Goal: Task Accomplishment & Management: Use online tool/utility

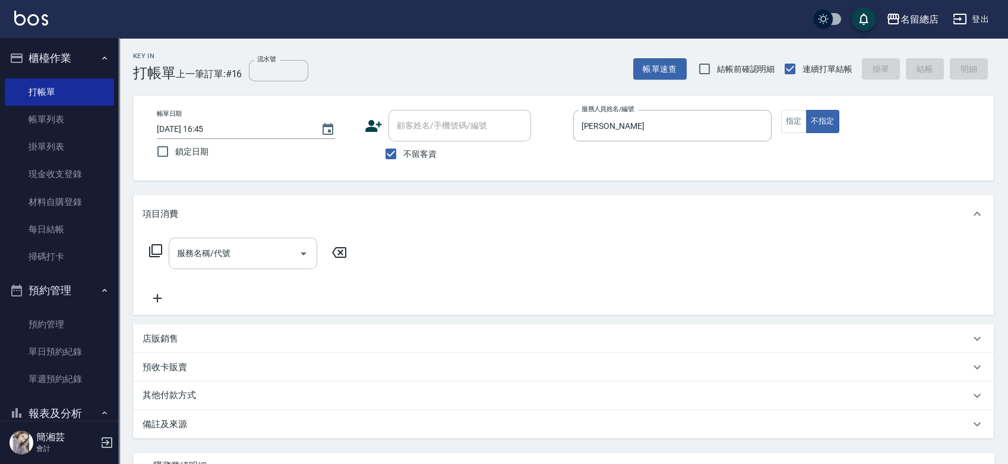
click at [258, 248] on input "服務名稱/代號" at bounding box center [234, 253] width 120 height 21
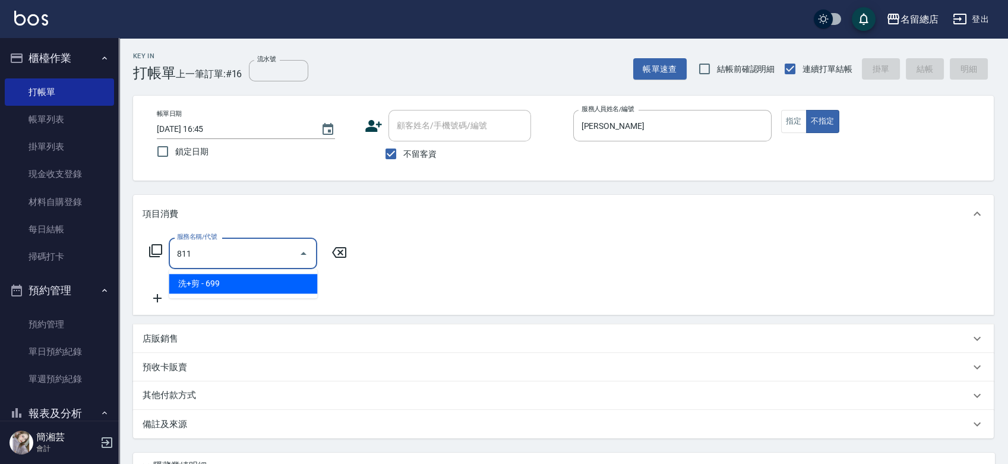
type input "洗+剪(811)"
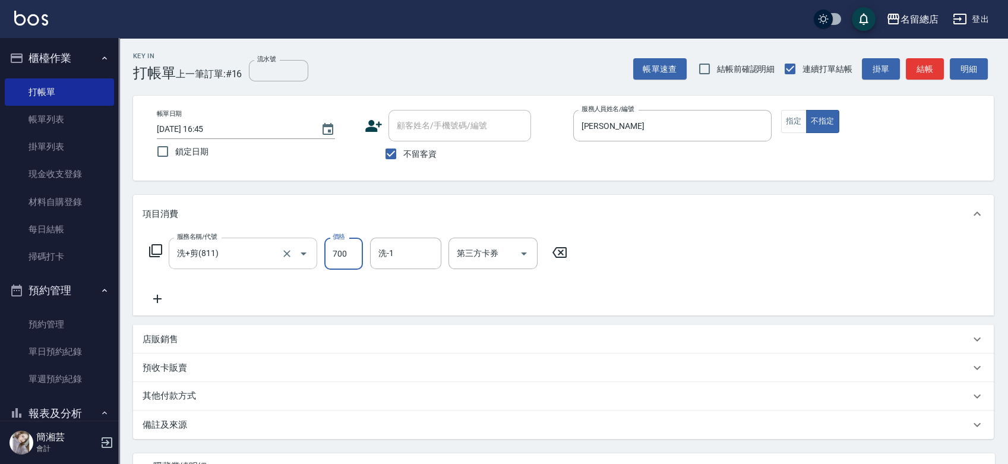
type input "700"
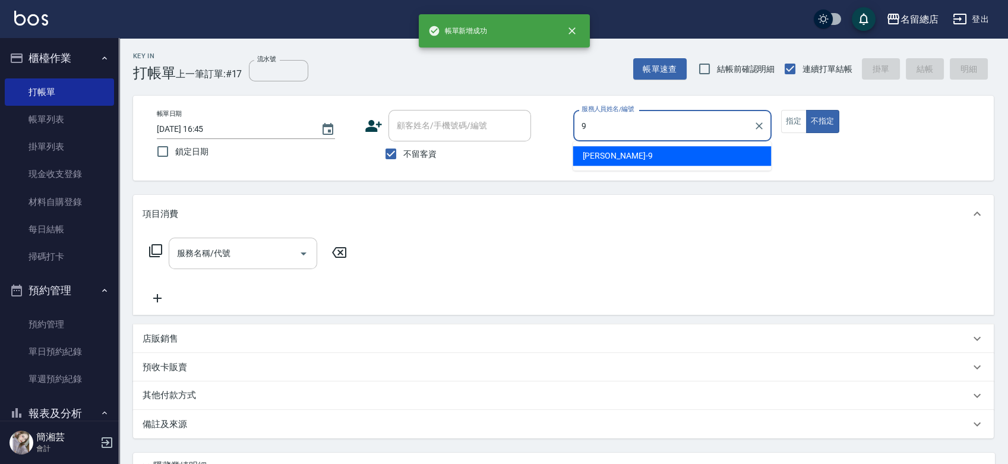
type input "[PERSON_NAME]-9"
type button "false"
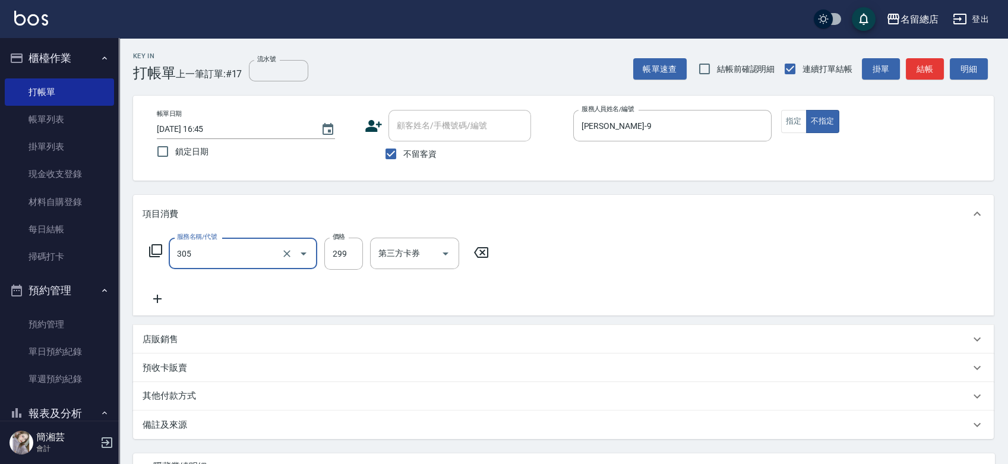
type input "剪髮(305)"
type input "100"
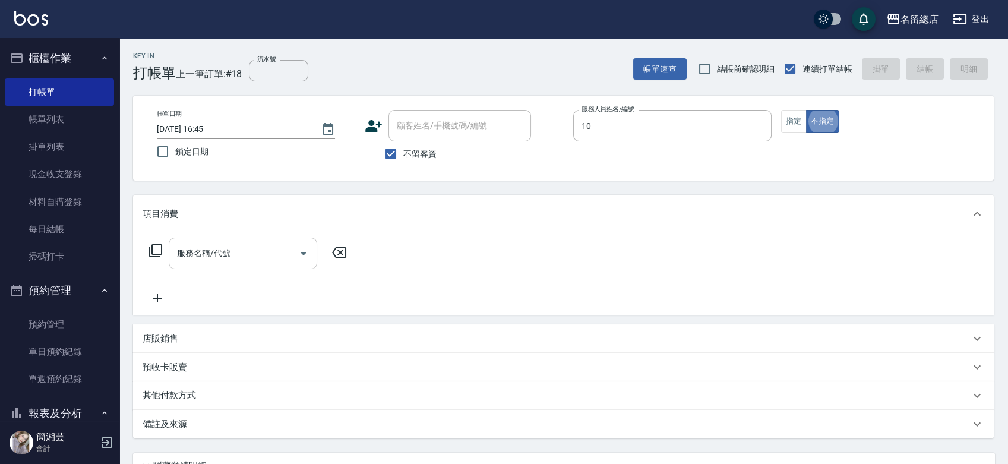
type input "Penny-10"
click at [220, 246] on input "服務名稱/代號" at bounding box center [234, 253] width 120 height 21
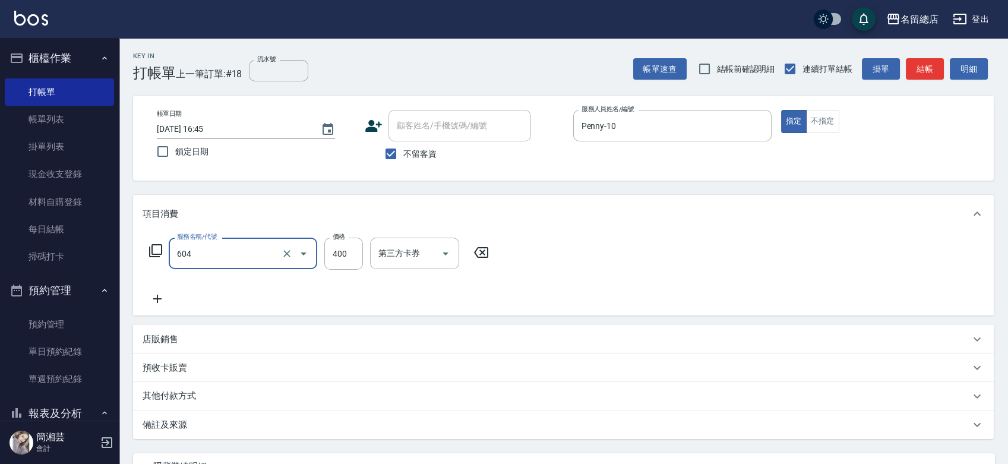
type input "健康洗髮(604)"
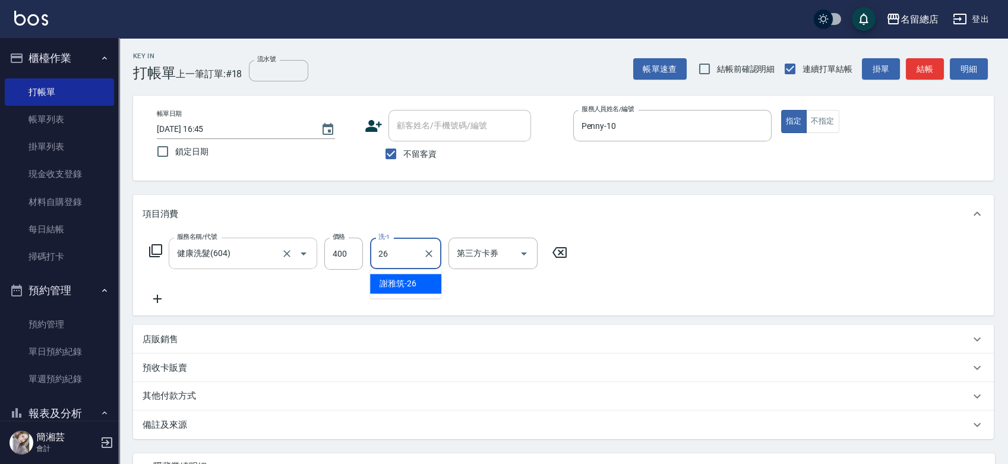
type input "[PERSON_NAME]-26"
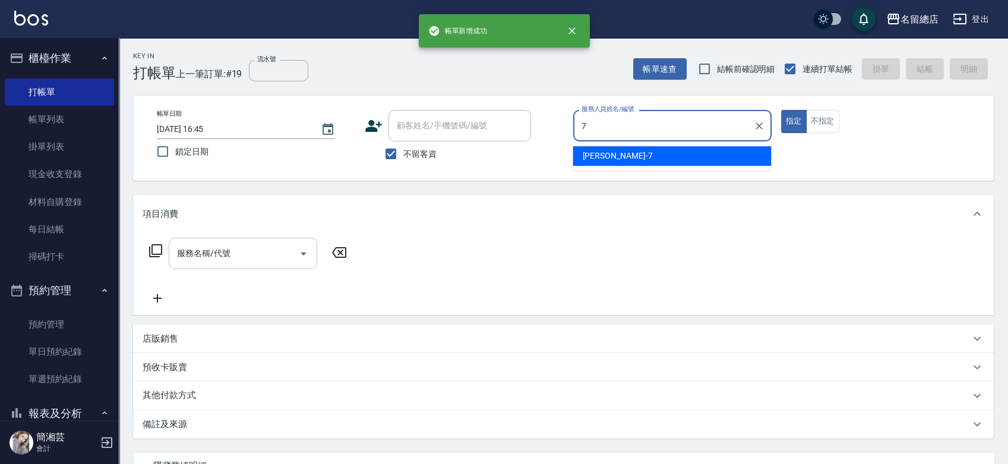
type input "Mick-7"
type button "true"
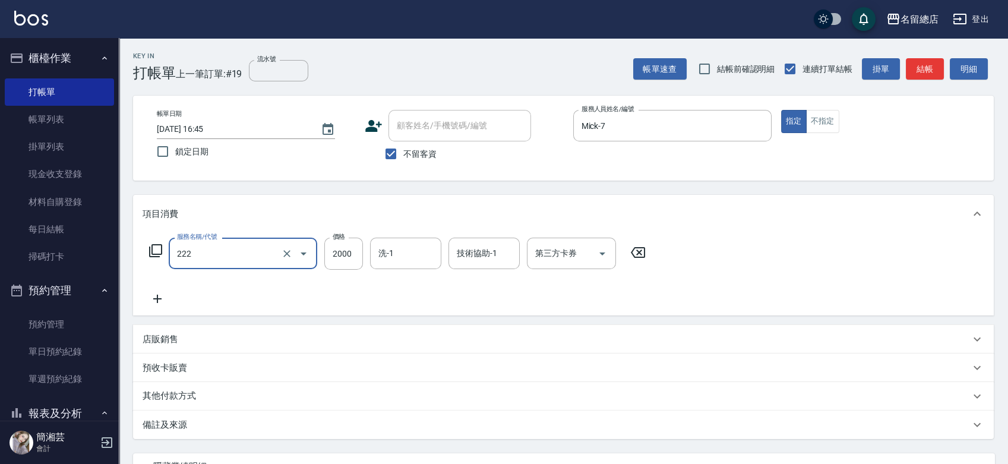
type input "燙髮2000以上(222)"
type input "1500"
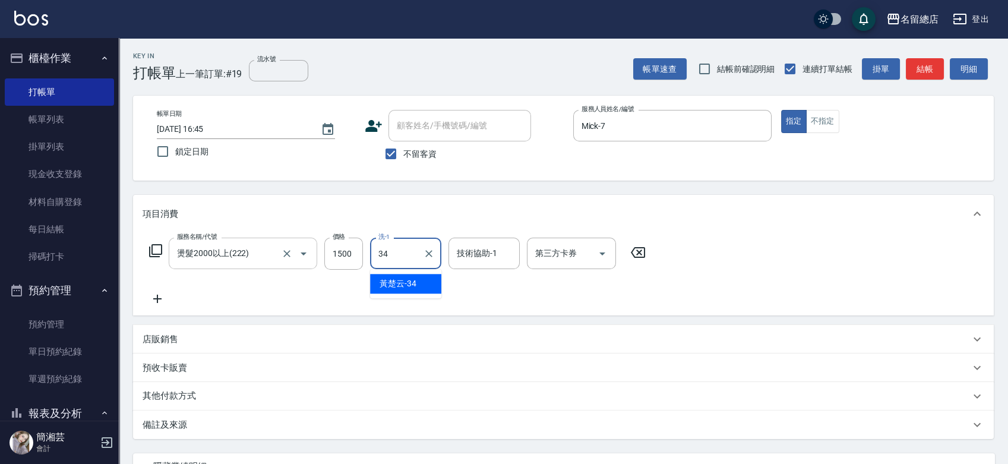
type input "[PERSON_NAME]-34"
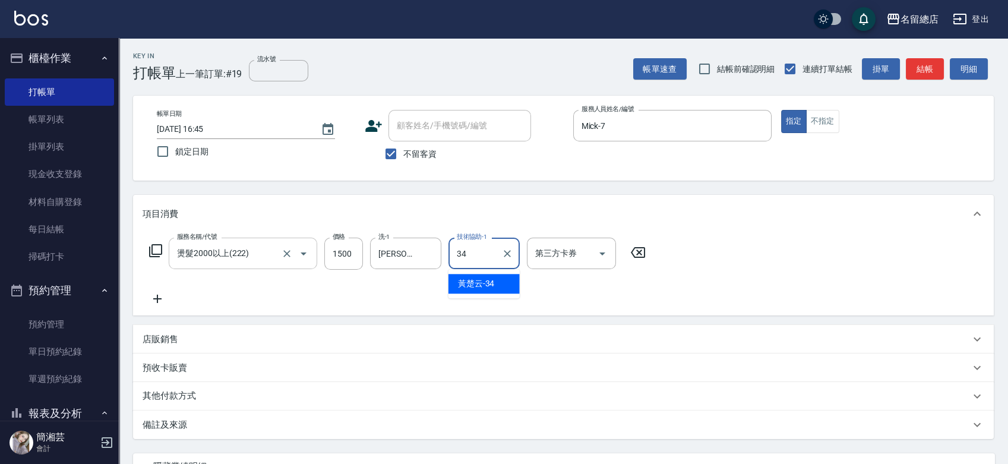
type input "[PERSON_NAME]-34"
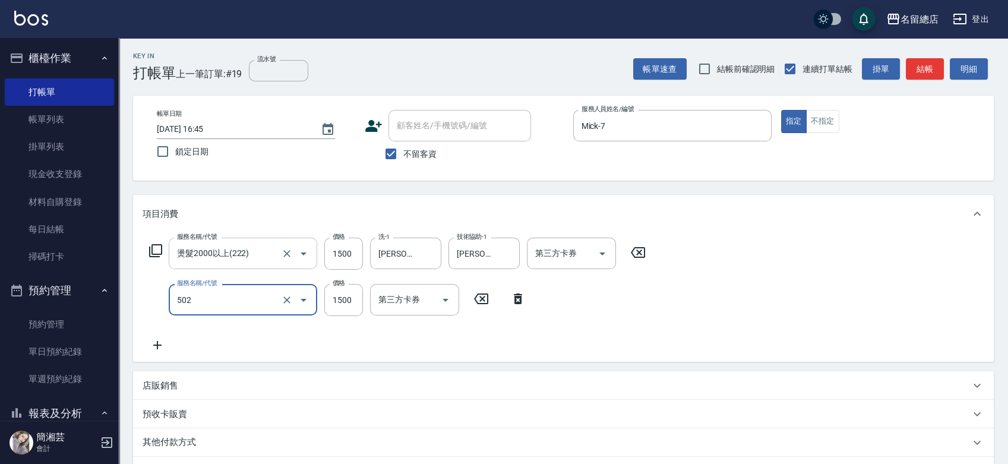
type input "染髮1500以上(502)"
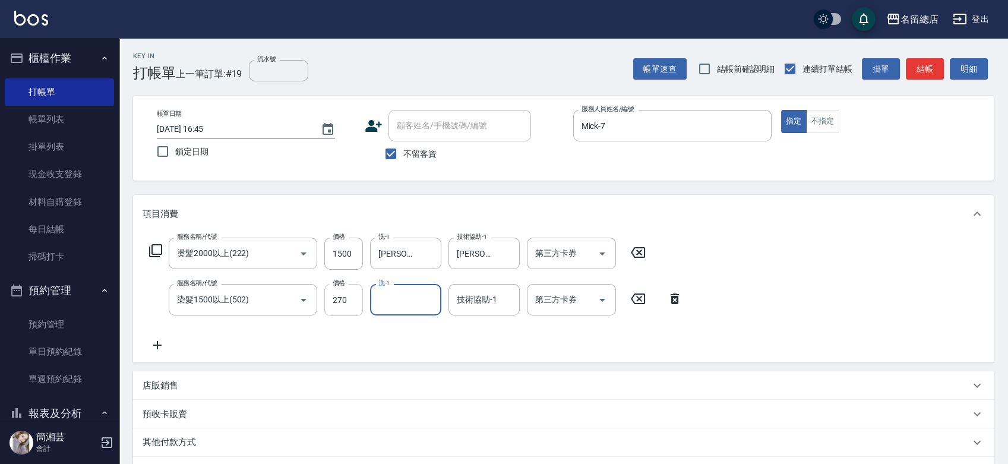
drag, startPoint x: 334, startPoint y: 308, endPoint x: 345, endPoint y: 308, distance: 11.3
click at [334, 308] on input "270" at bounding box center [343, 300] width 39 height 32
type input "2700"
type input "[PERSON_NAME]-34"
type input "354"
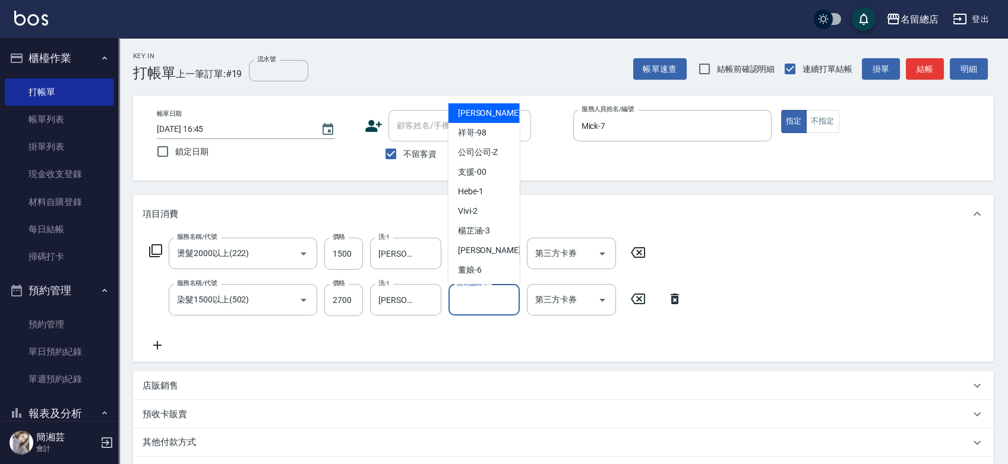
click at [498, 297] on input "技術協助-1" at bounding box center [484, 299] width 61 height 21
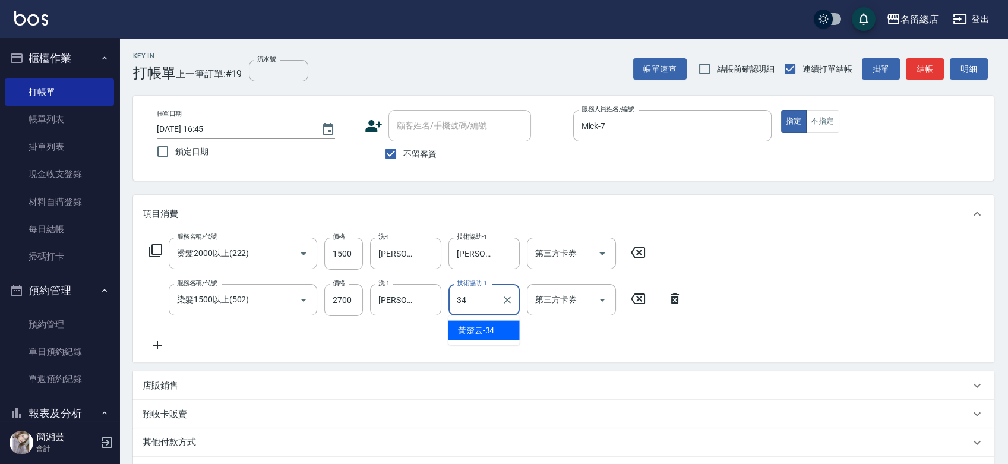
type input "[PERSON_NAME]-34"
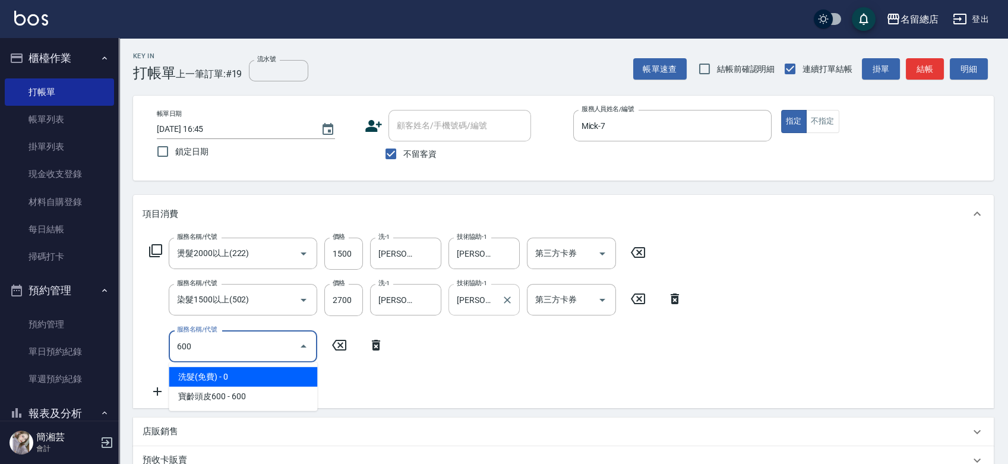
type input "洗髮(免費)(600)"
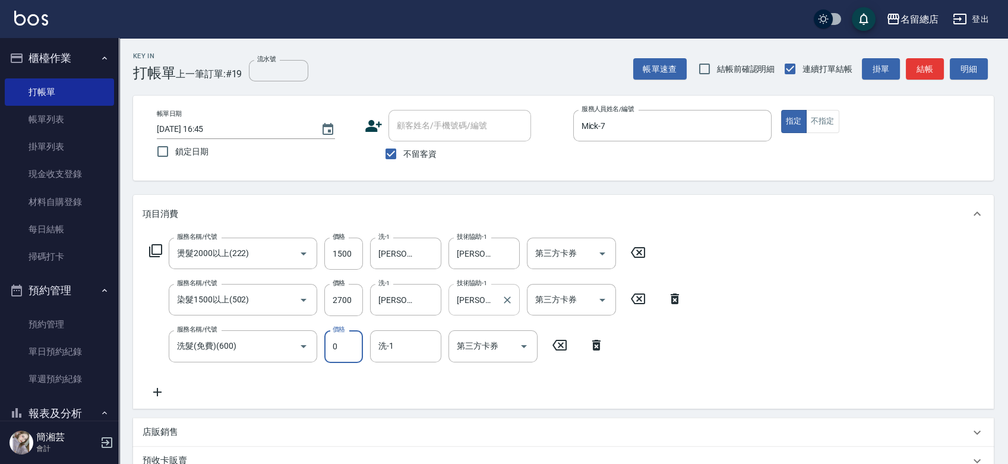
type input "0"
type input "[PERSON_NAME]-55"
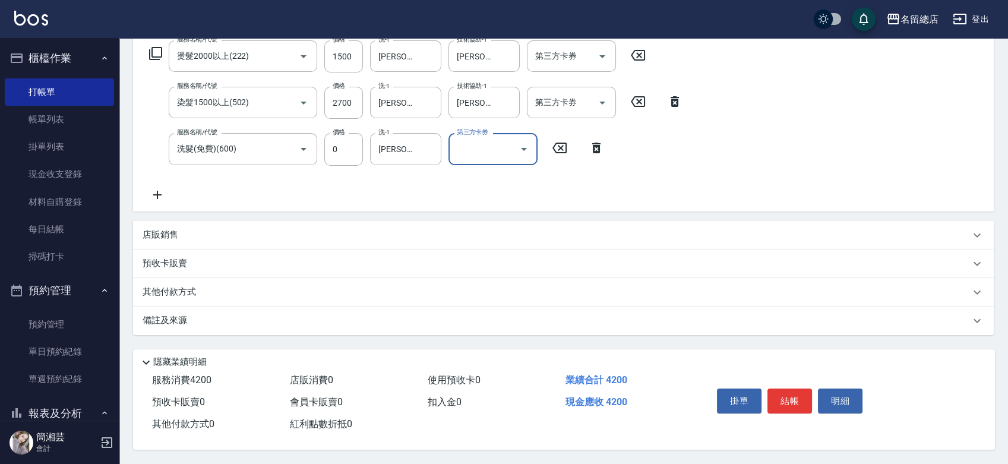
click at [178, 286] on p "其他付款方式" at bounding box center [171, 292] width 59 height 13
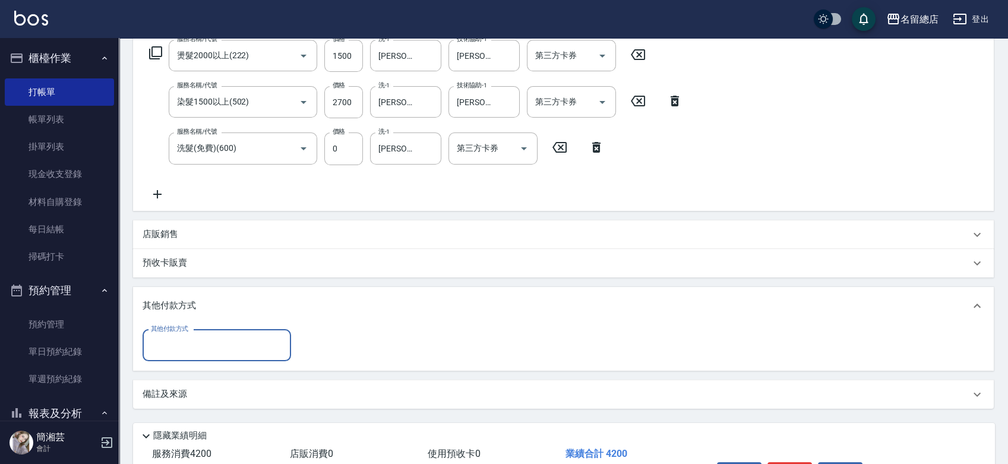
scroll to position [0, 0]
click at [215, 350] on input "其他付款方式" at bounding box center [217, 345] width 138 height 21
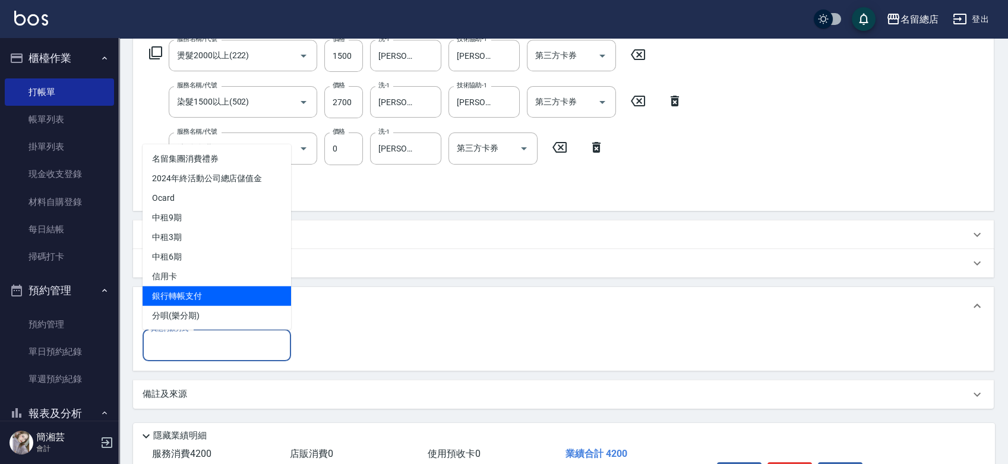
click at [205, 293] on span "銀行轉帳支付" at bounding box center [216, 296] width 148 height 20
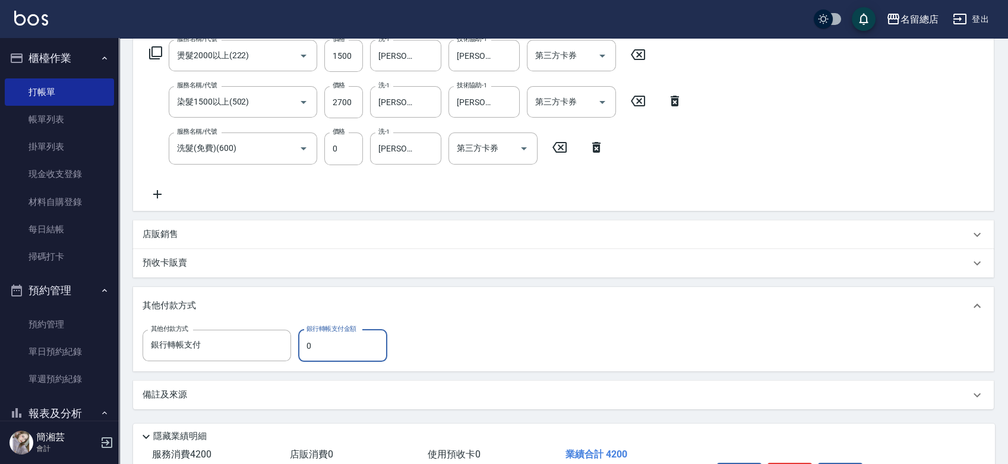
type input "銀行轉帳支付"
type input "1000"
type input "[DATE] 16:46"
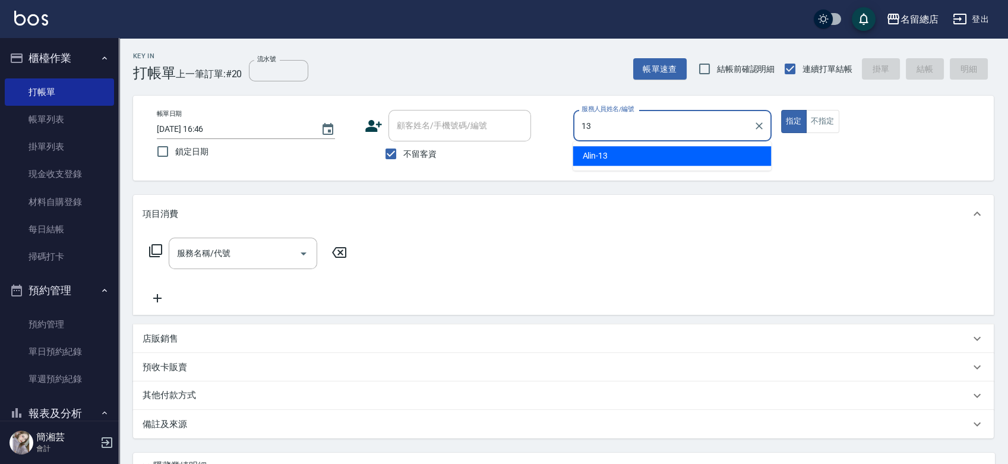
type input "Alin-13"
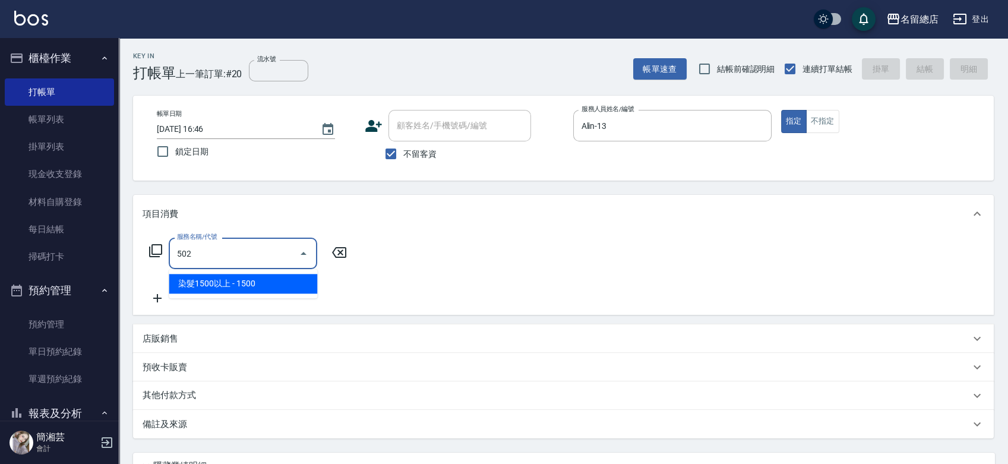
type input "染髮1500以上(502)"
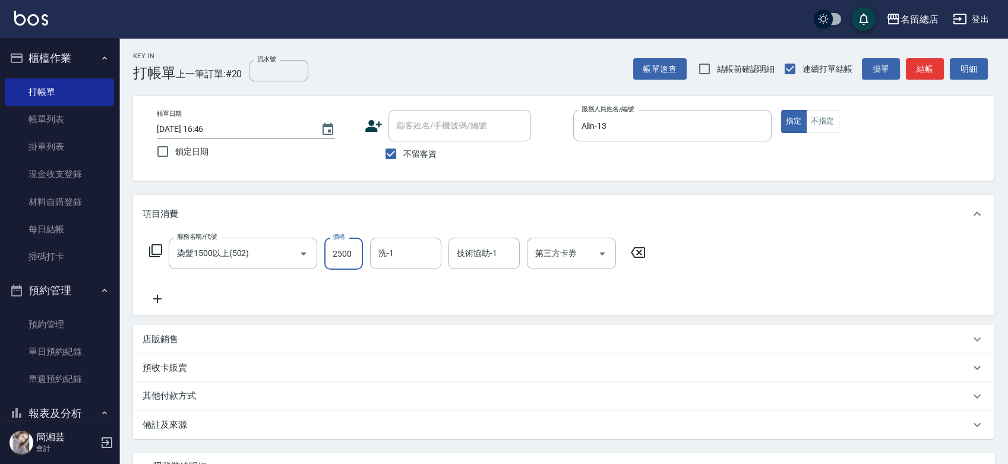
type input "2500"
type input "[PERSON_NAME]-35"
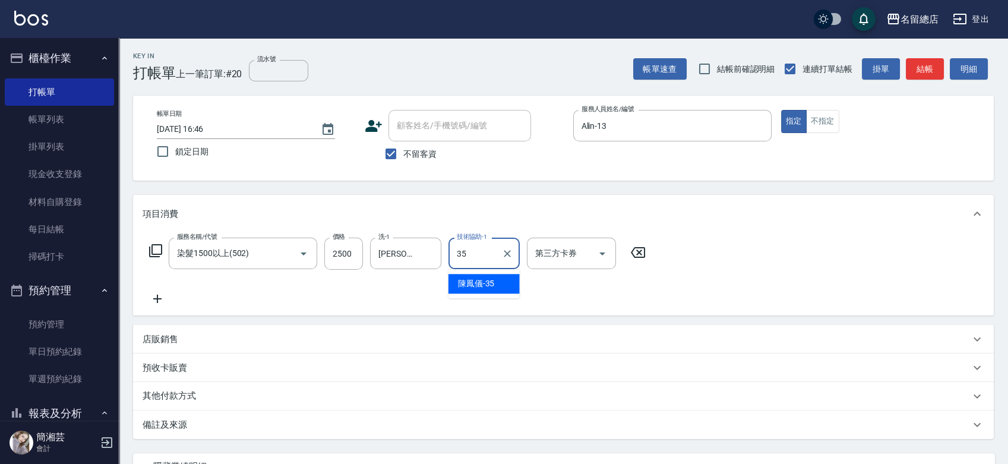
type input "[PERSON_NAME]-35"
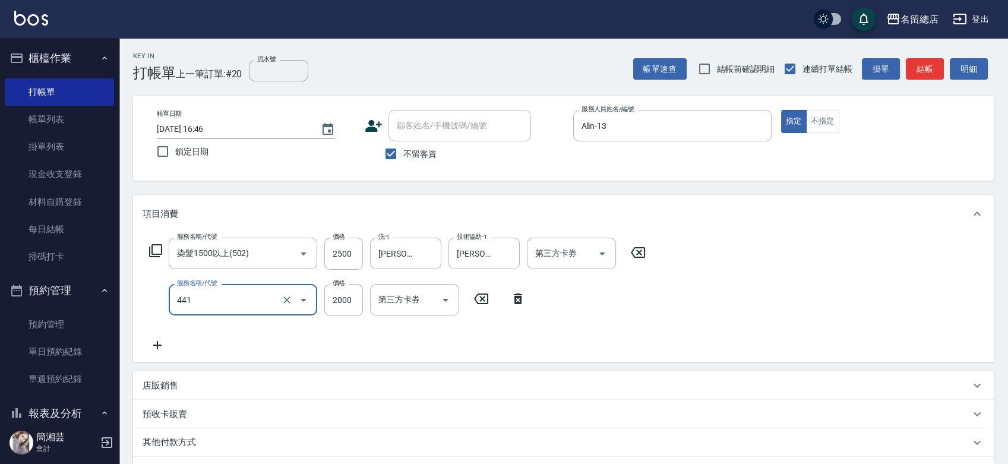
type input "2段自單次1300以上(441)"
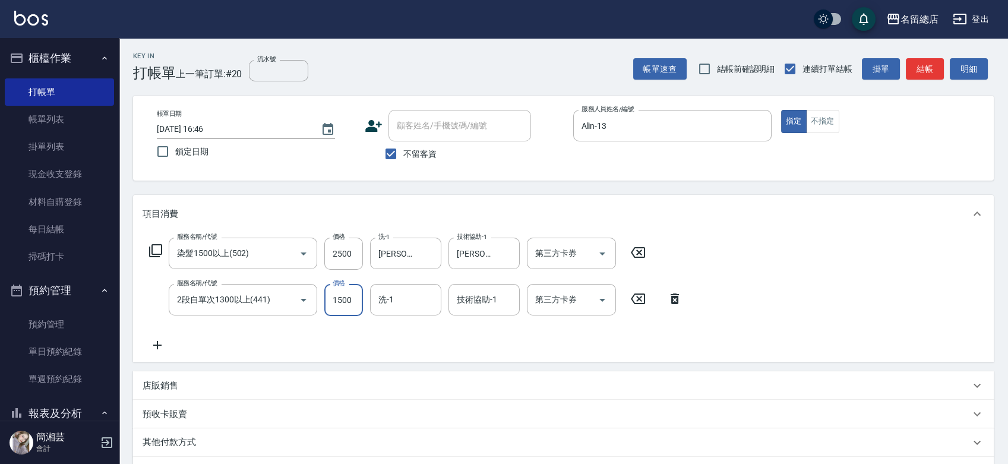
type input "1500"
type input "35."
click at [450, 304] on div "技術協助-1" at bounding box center [483, 299] width 71 height 31
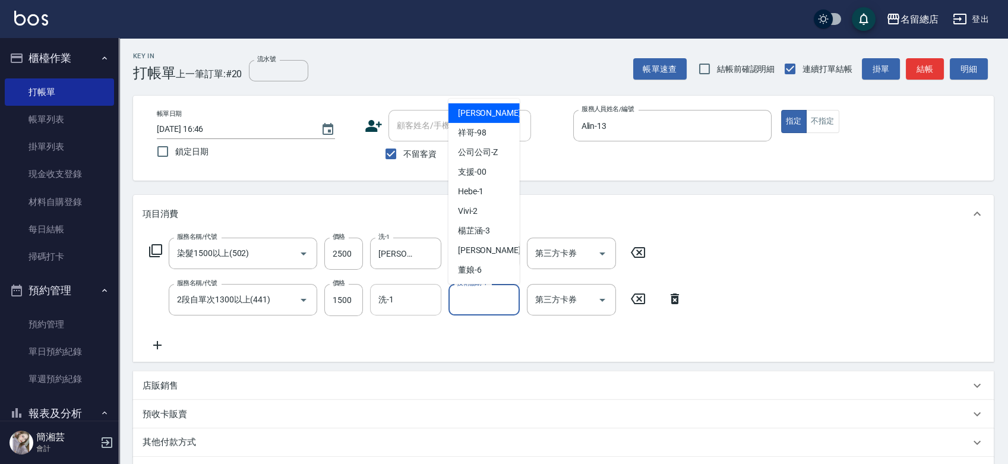
click at [413, 305] on input "洗-1" at bounding box center [405, 299] width 61 height 21
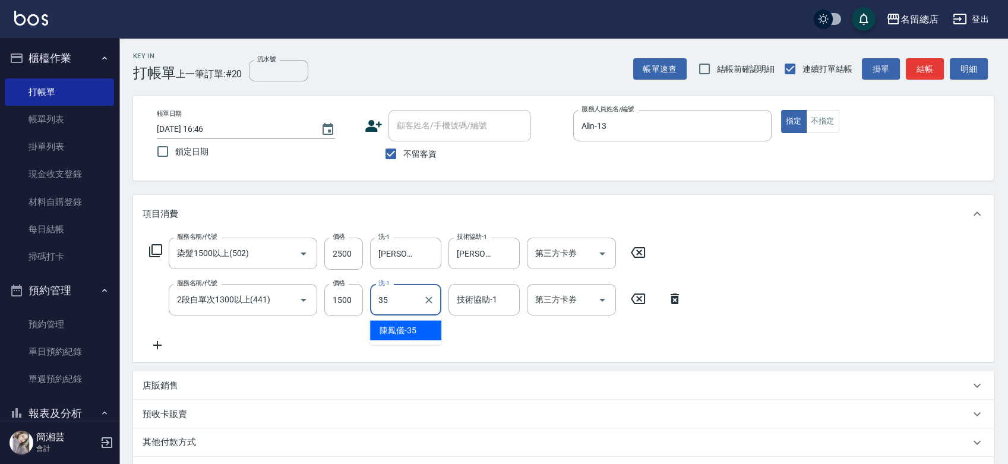
type input "[PERSON_NAME]-35"
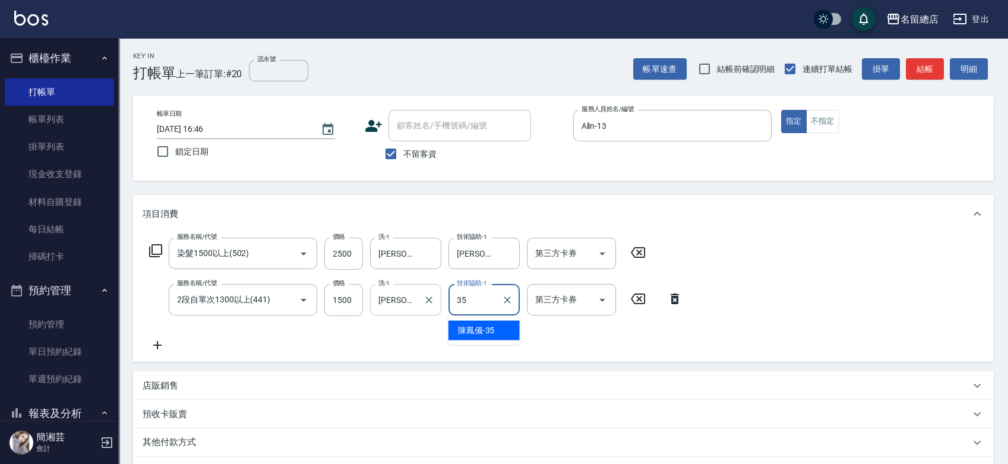
type input "[PERSON_NAME]-35"
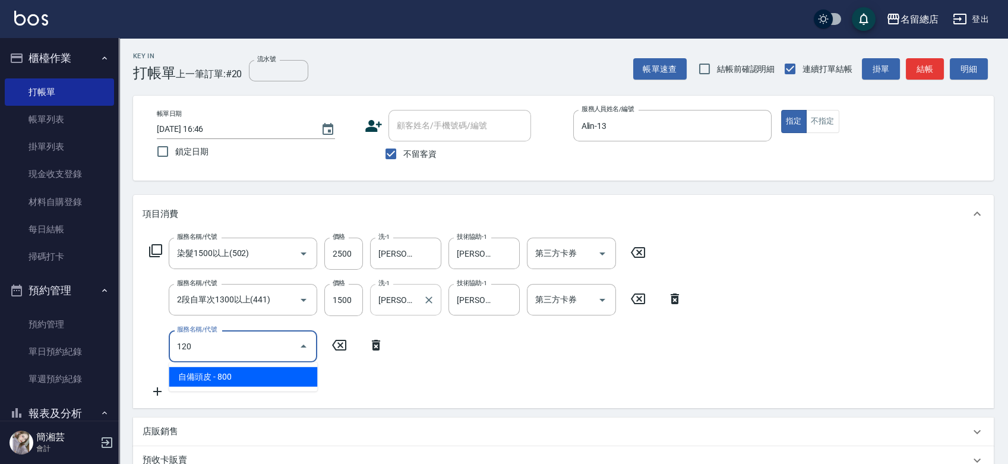
type input "自備頭皮(120)"
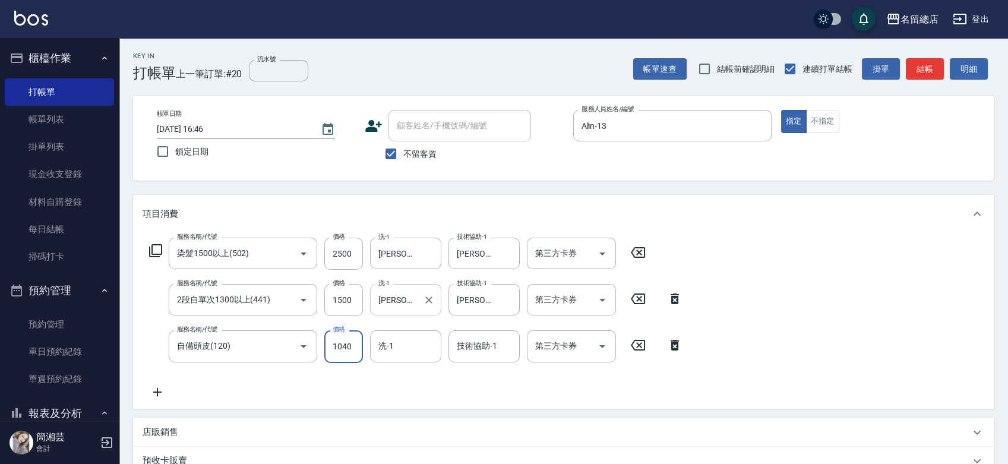
type input "1040"
click at [432, 347] on div "洗-1" at bounding box center [405, 345] width 71 height 31
type input "[PERSON_NAME]-35"
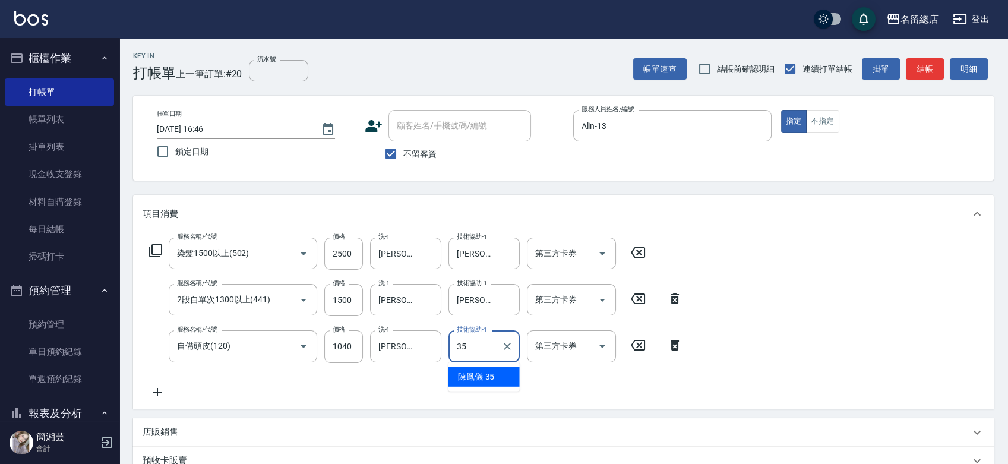
type input "[PERSON_NAME]-35"
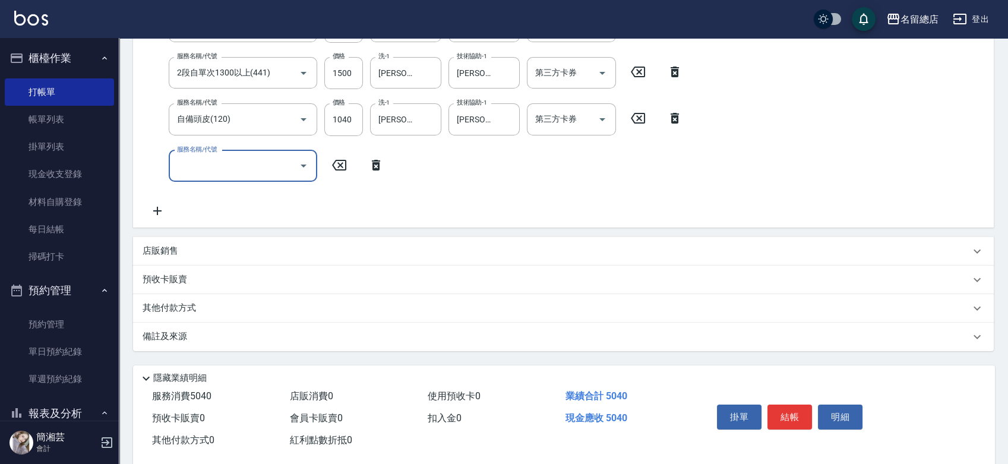
scroll to position [246, 0]
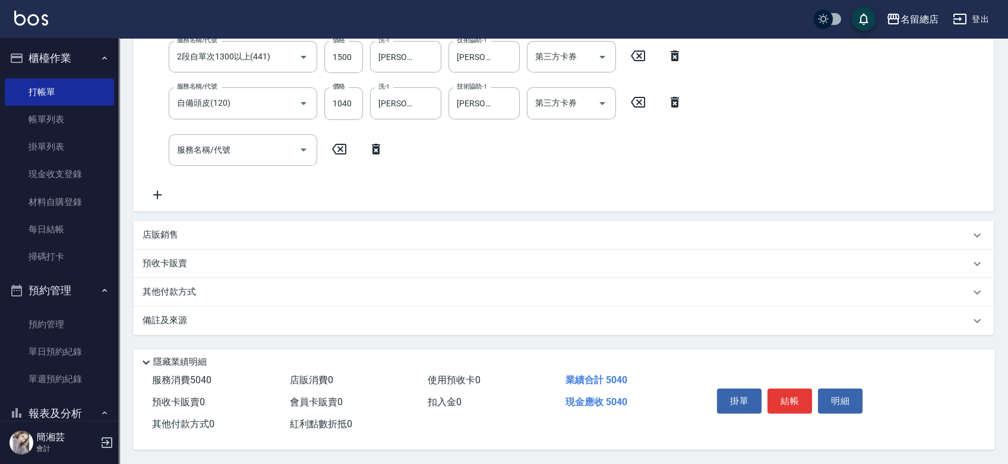
click at [189, 292] on p "其他付款方式" at bounding box center [171, 292] width 59 height 13
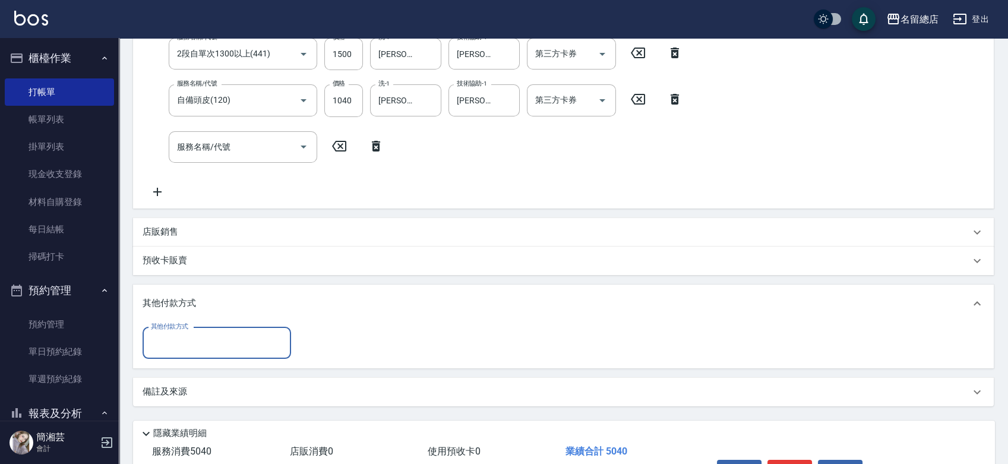
scroll to position [0, 0]
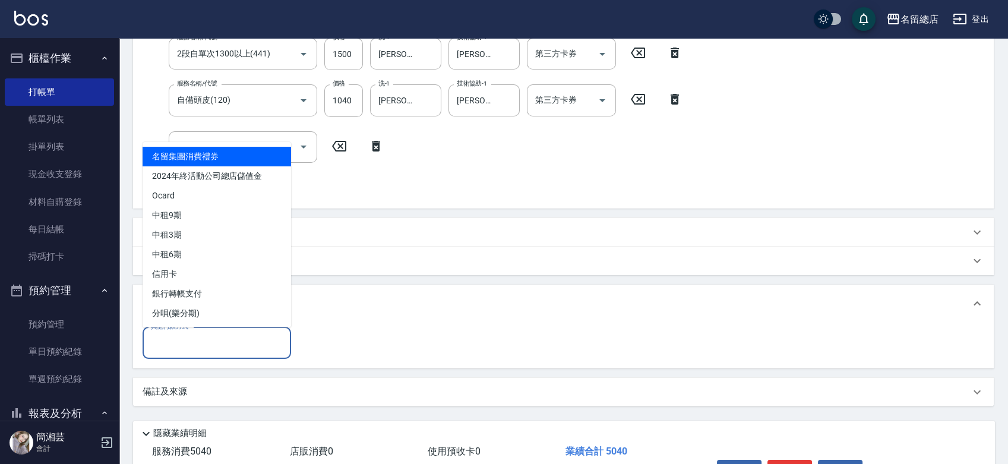
click at [186, 332] on input "其他付款方式" at bounding box center [217, 342] width 138 height 21
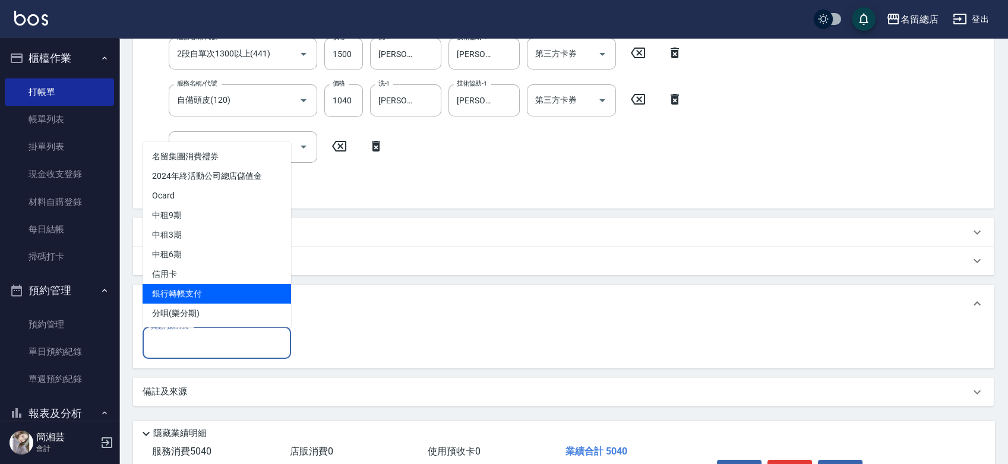
click at [186, 297] on span "銀行轉帳支付" at bounding box center [216, 294] width 148 height 20
type input "銀行轉帳支付"
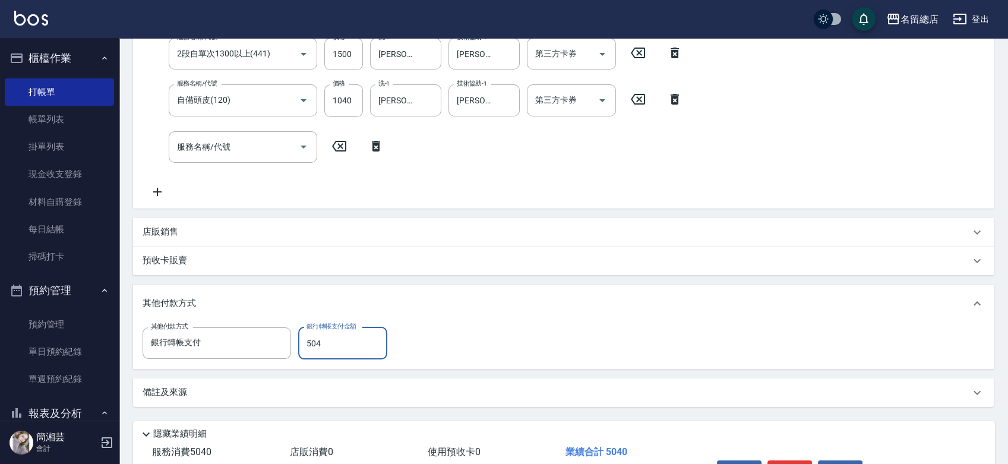
type input "5040"
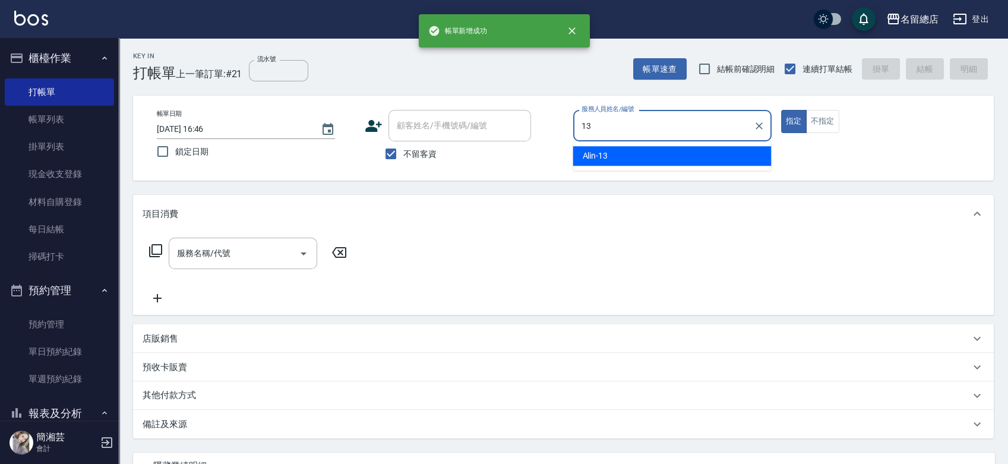
type input "Alin-13"
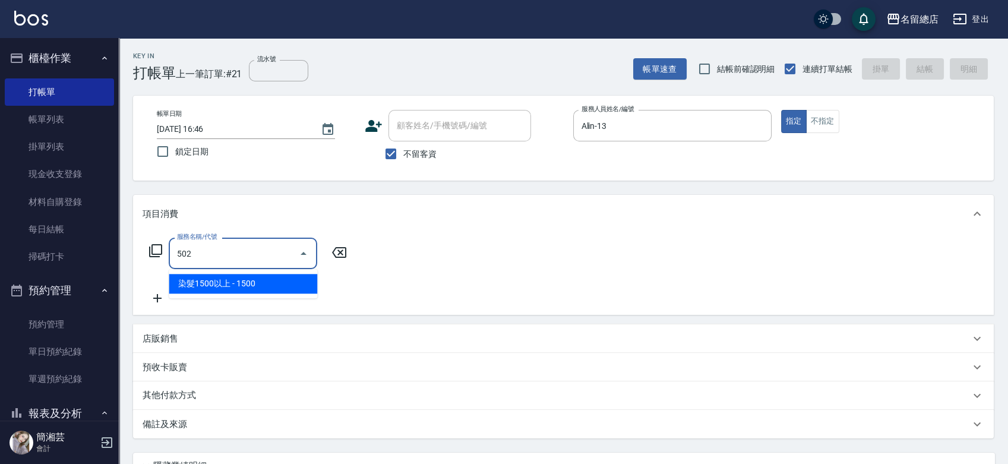
type input "染髮1500以上(502)"
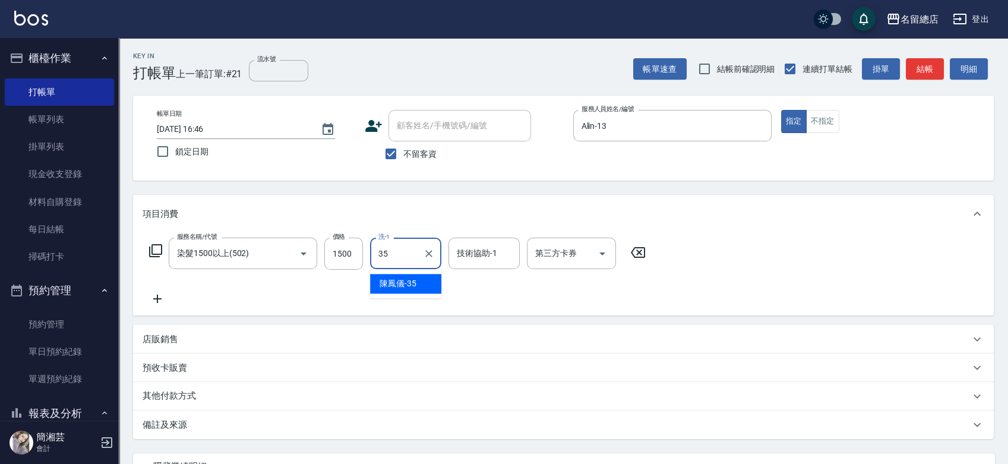
type input "[PERSON_NAME]-35"
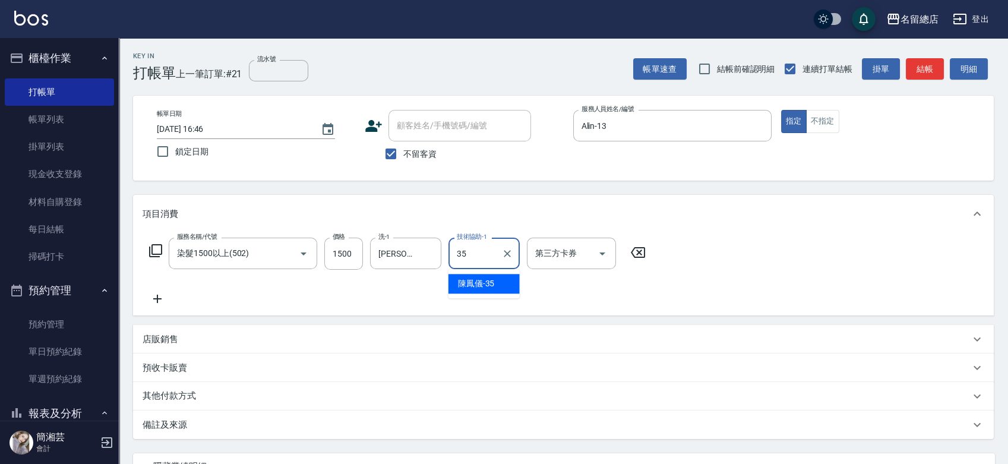
type input "[PERSON_NAME]-35"
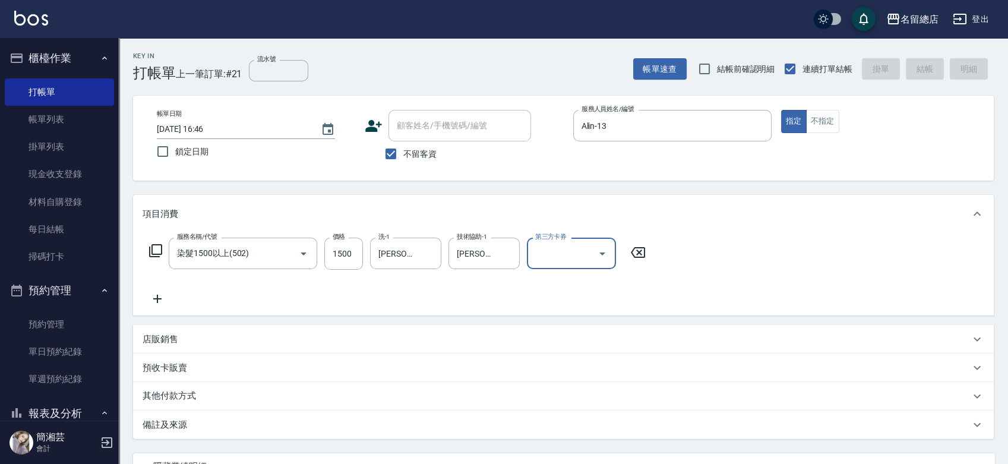
type input "[DATE] 16:47"
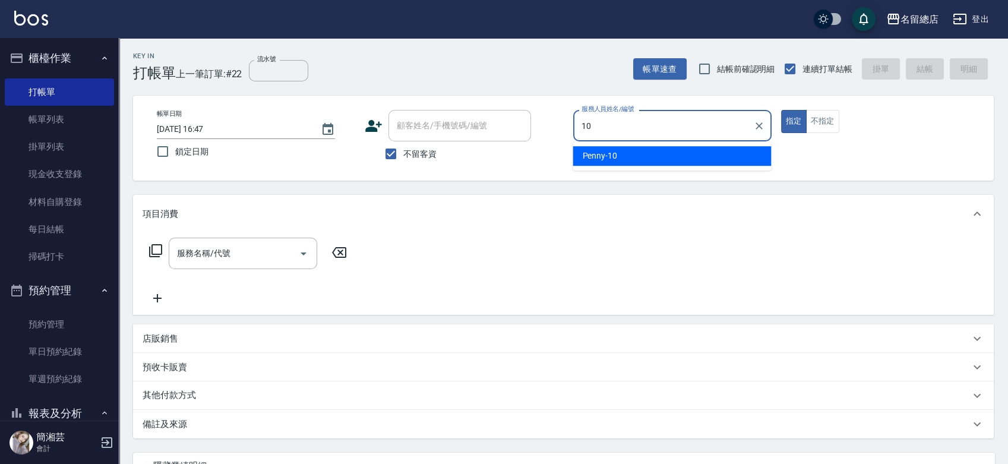
type input "Penny-10"
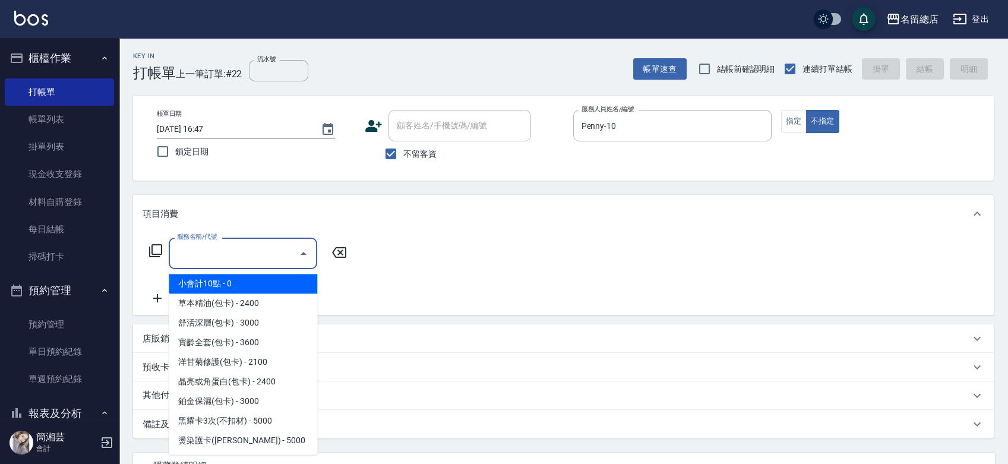
click at [223, 249] on input "服務名稱/代號" at bounding box center [234, 253] width 120 height 21
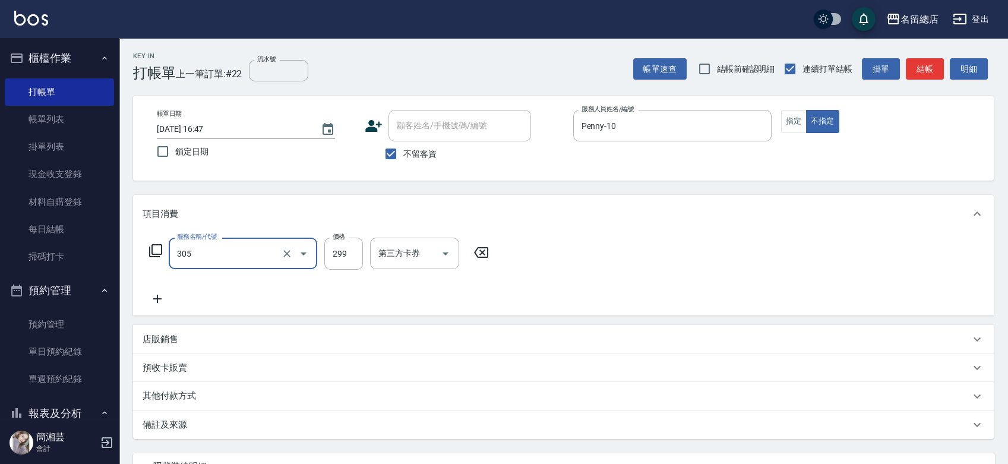
type input "剪髮(305)"
type input "300"
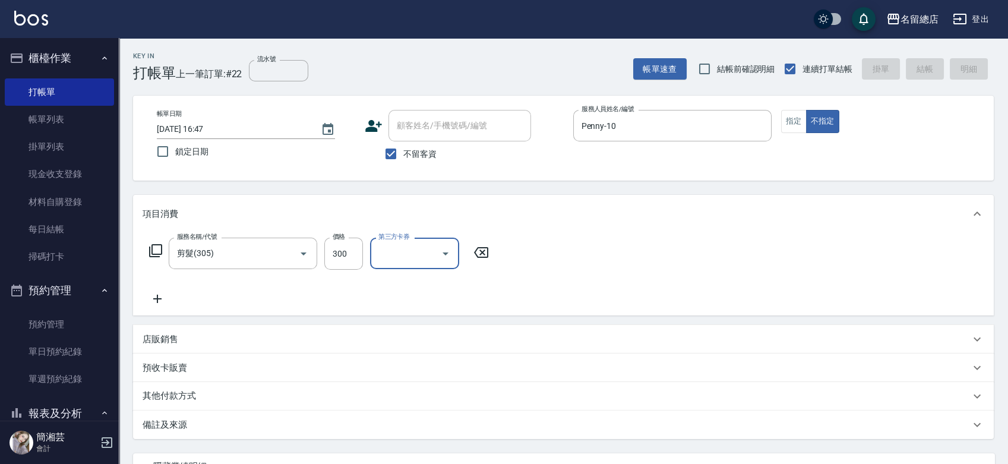
type input "[DATE] 16:48"
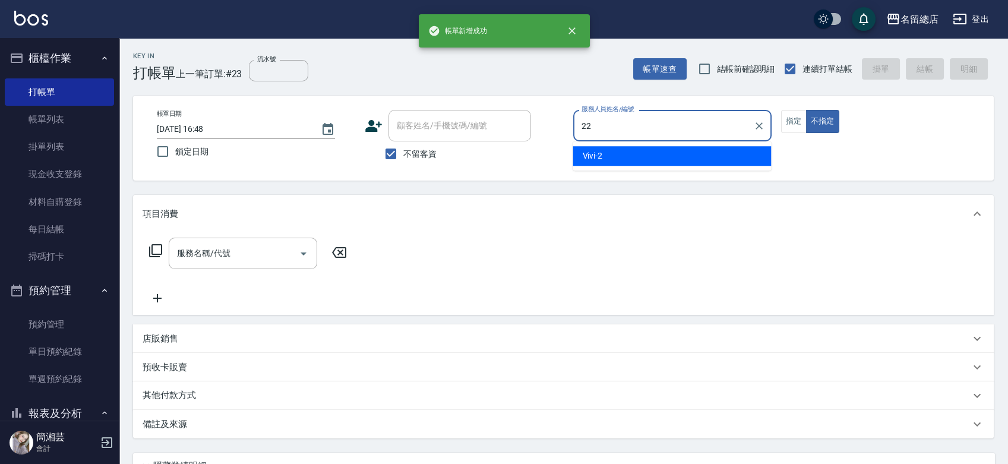
type input "[PERSON_NAME]-22"
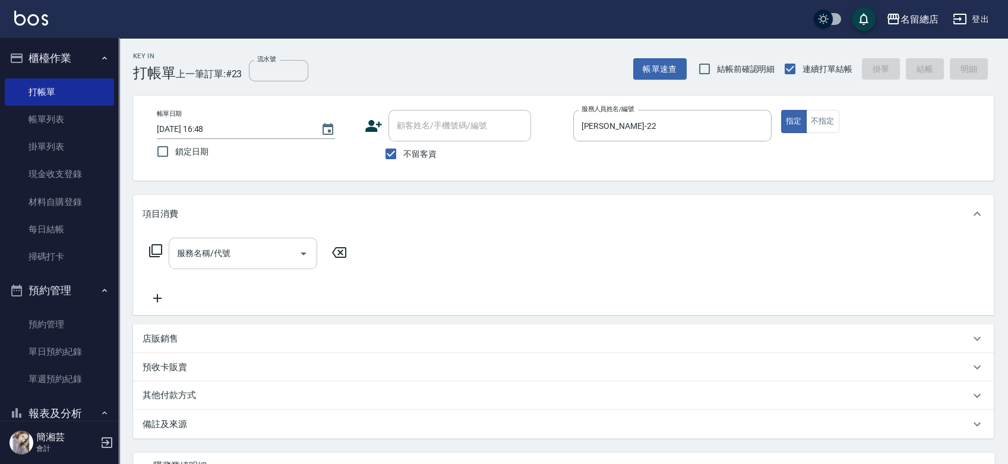
click at [234, 251] on input "服務名稱/代號" at bounding box center [234, 253] width 120 height 21
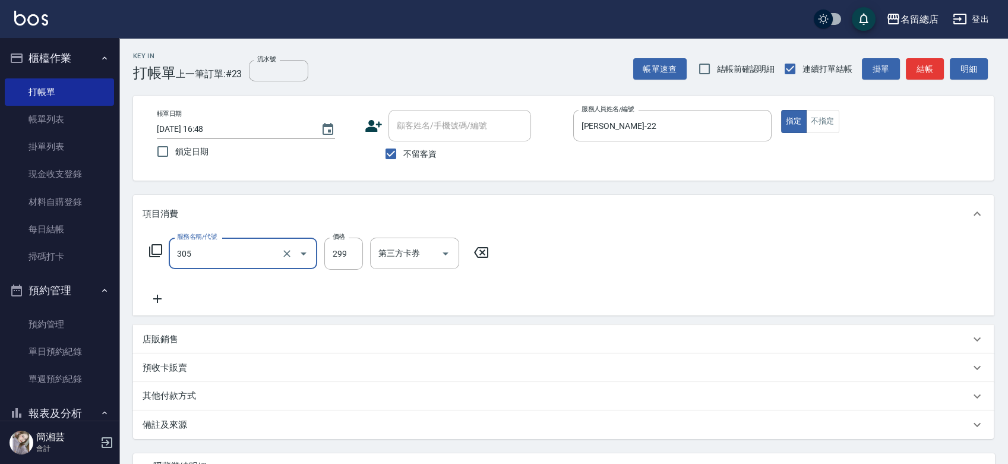
type input "剪髮(305)"
type input "500"
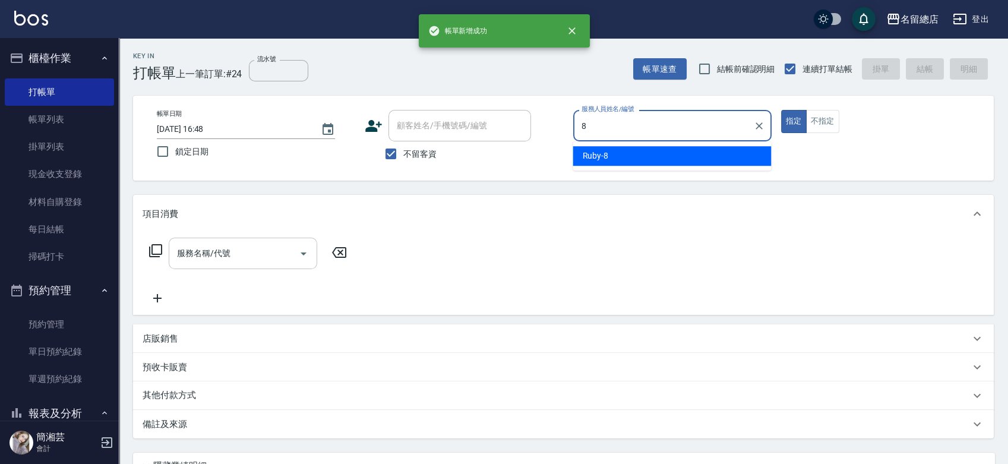
type input "Ruby-8"
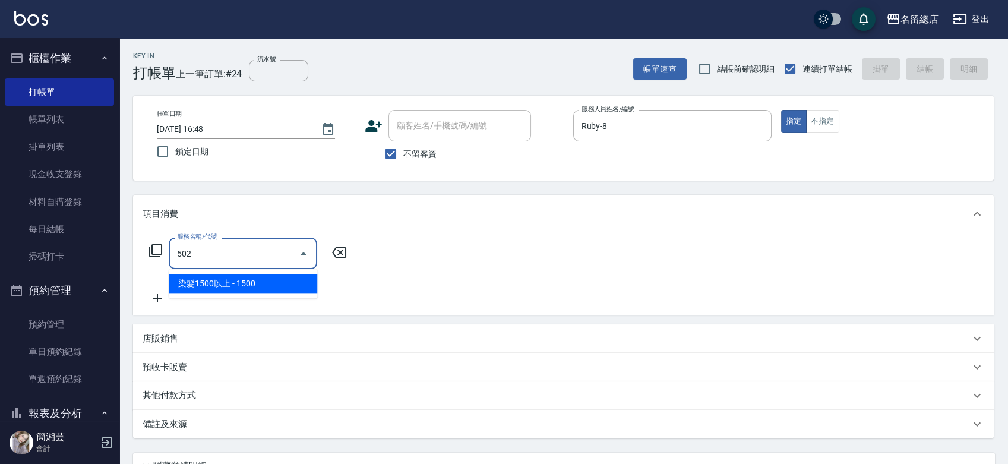
type input "染髮1500以上(502)"
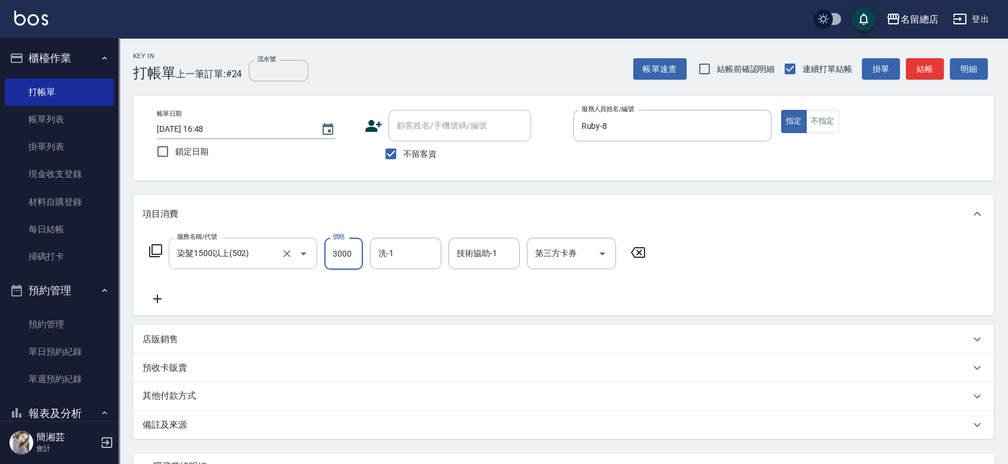
type input "3000"
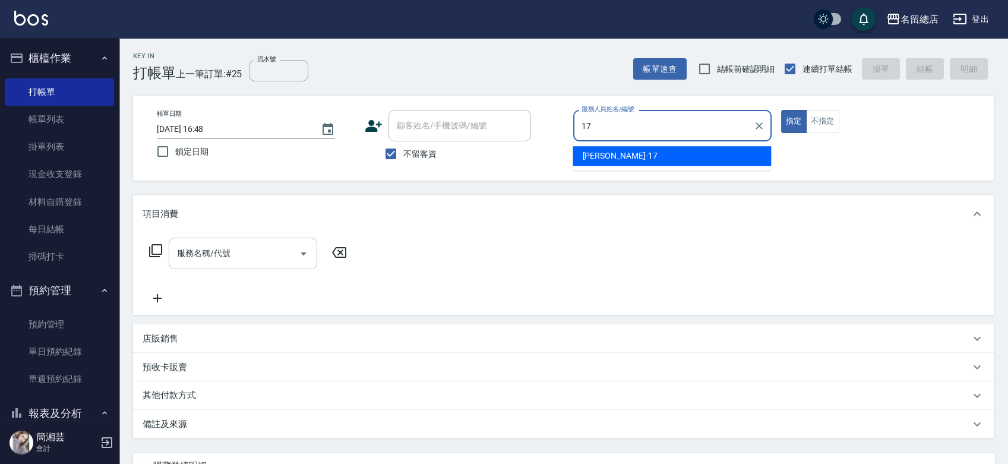
type input "[PERSON_NAME]-17"
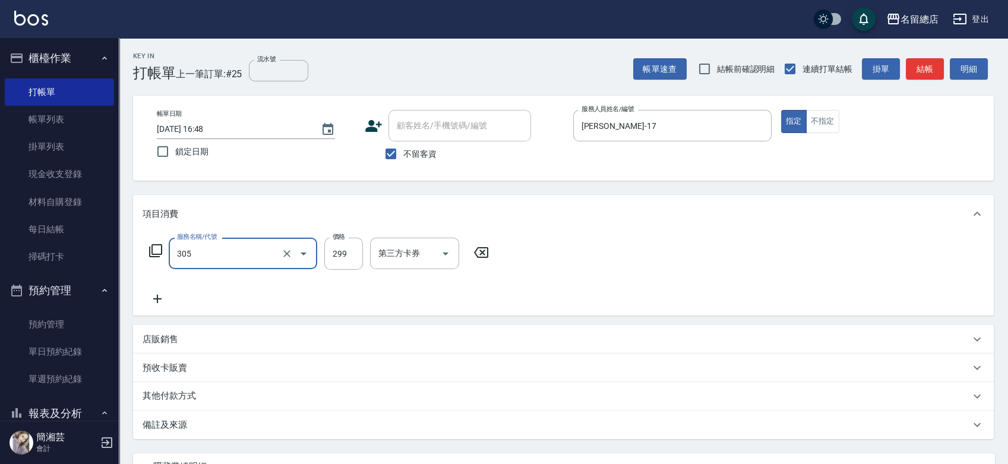
type input "剪髮(305)"
type input "500"
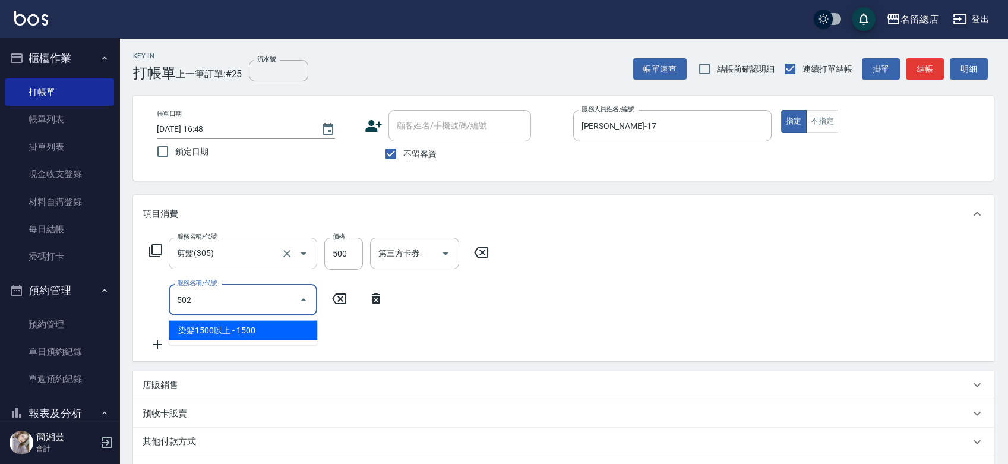
type input "染髮1500以上(502)"
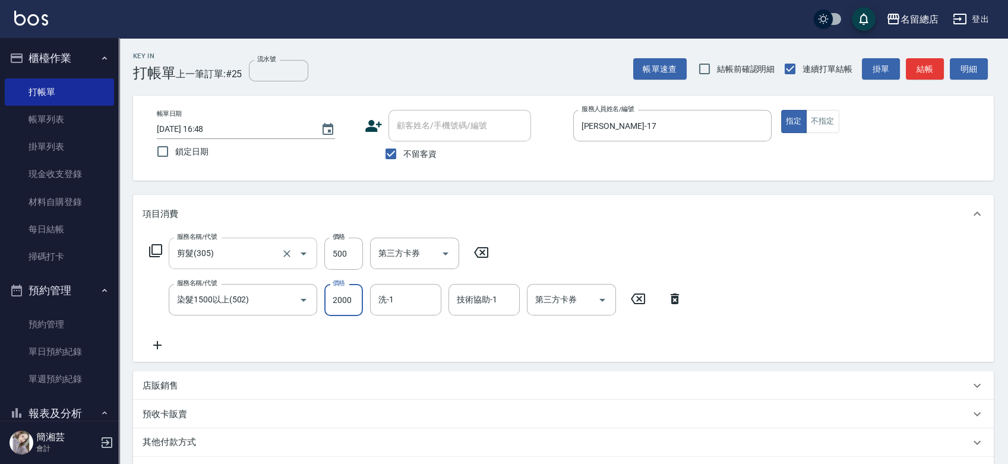
type input "2000"
type input "[PERSON_NAME]-36"
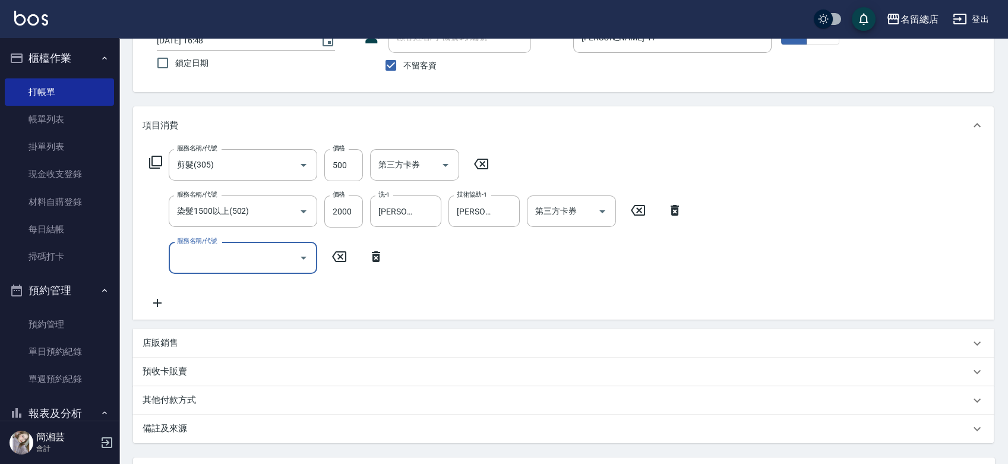
scroll to position [198, 0]
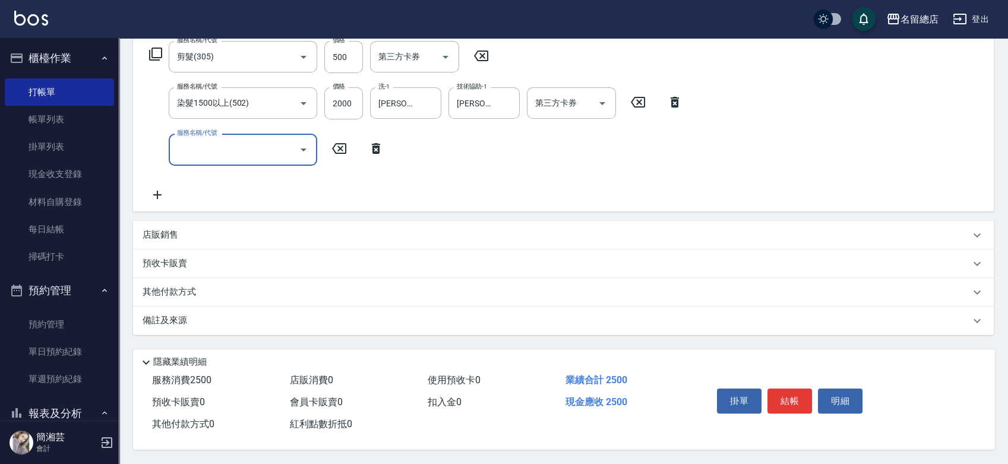
click at [171, 236] on p "店販銷售" at bounding box center [160, 235] width 36 height 12
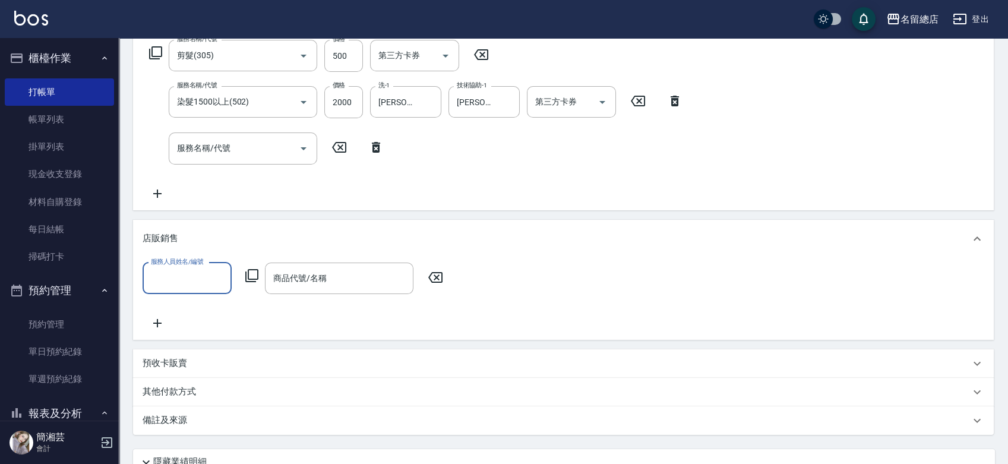
scroll to position [0, 0]
type input "[PERSON_NAME]-17"
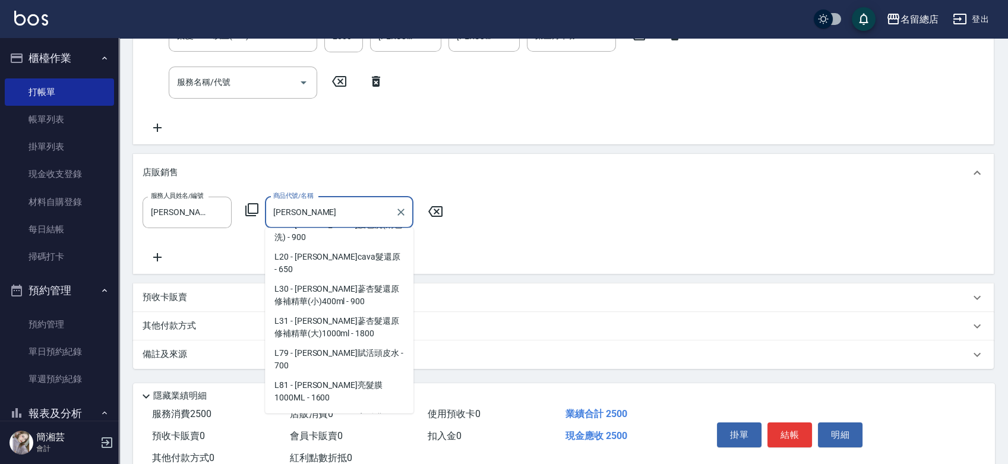
scroll to position [5, 0]
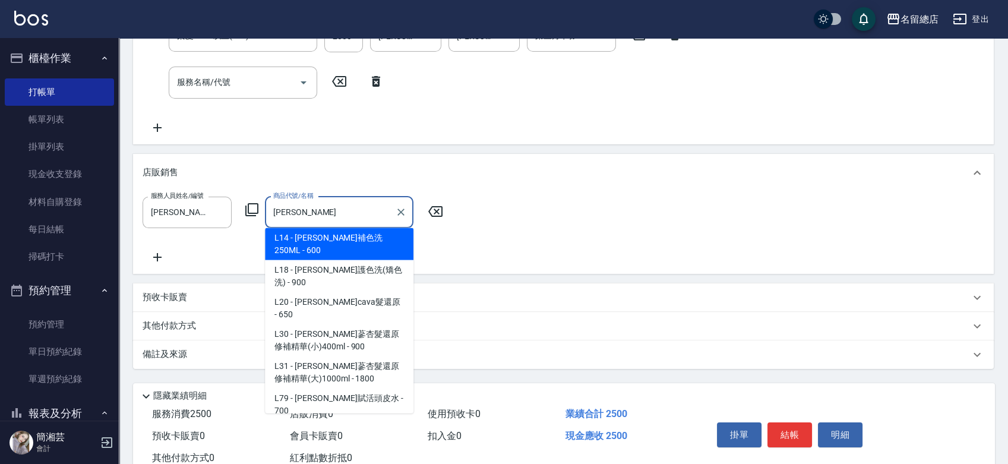
click at [375, 356] on span "L31 - [PERSON_NAME]蔘杏髮還原修補精華(大)1000ml - 1800" at bounding box center [339, 372] width 148 height 32
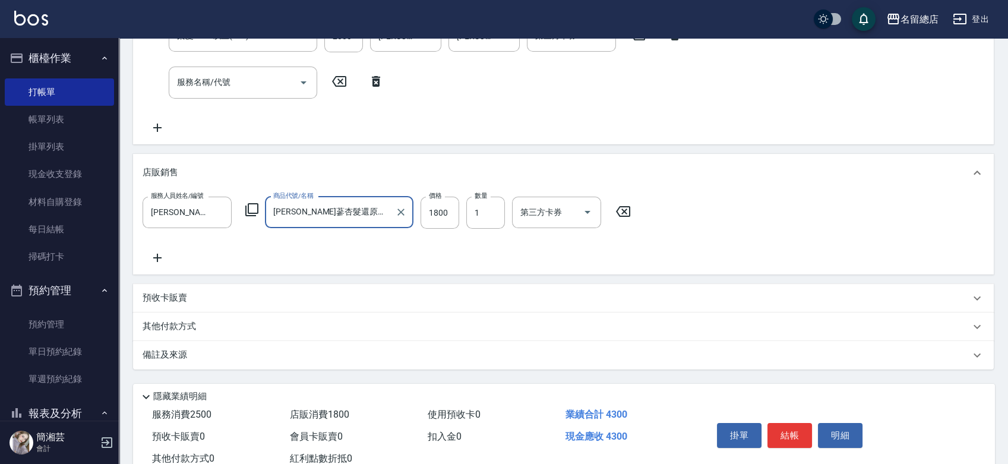
click at [384, 211] on input "[PERSON_NAME]蔘杏髮還原修補精華(大)1000ml" at bounding box center [330, 212] width 120 height 21
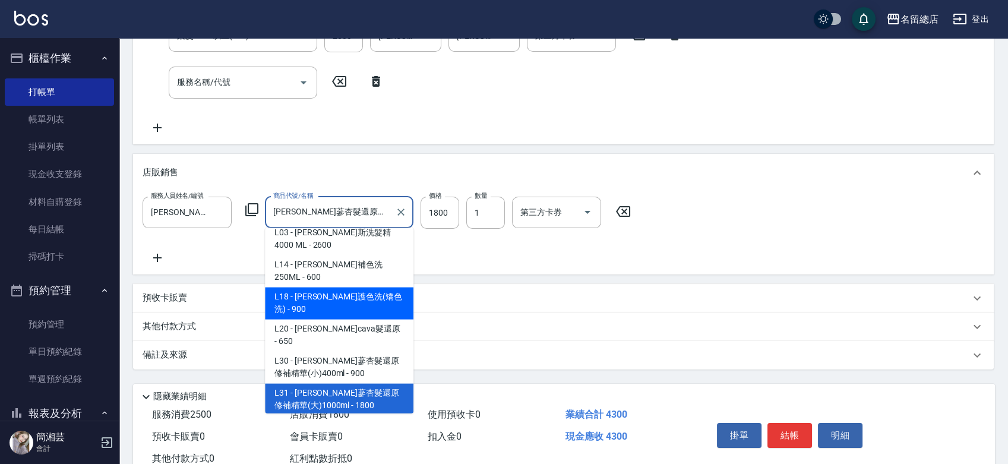
scroll to position [2989, 0]
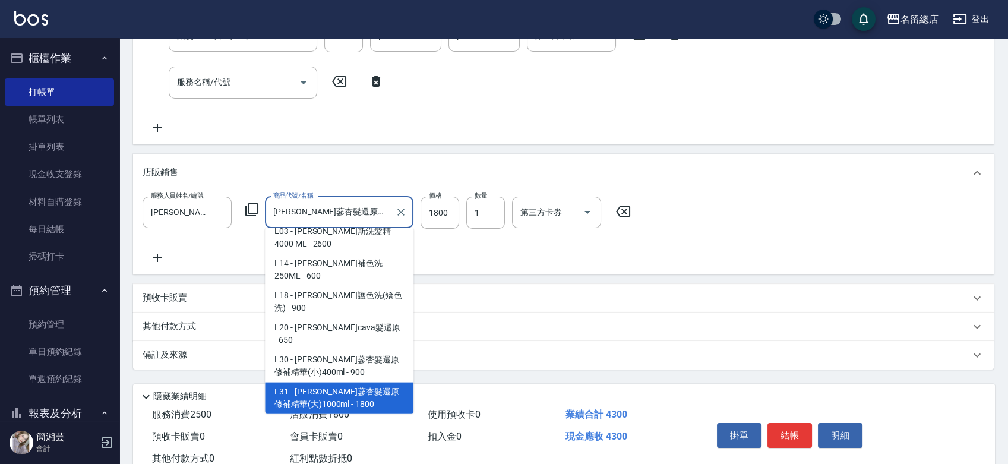
drag, startPoint x: 380, startPoint y: 212, endPoint x: 317, endPoint y: 215, distance: 63.0
click at [318, 214] on input "[PERSON_NAME]蔘杏髮還原修補精華(大)1000ml" at bounding box center [330, 212] width 120 height 21
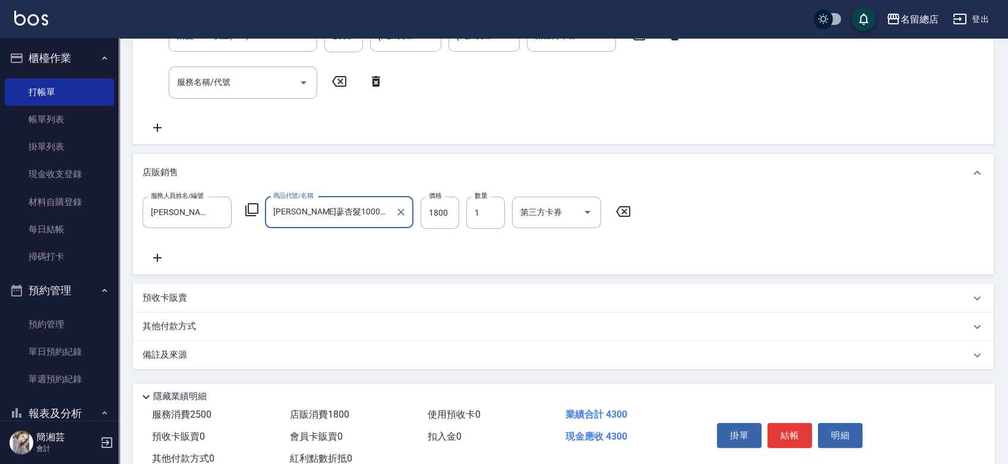
drag, startPoint x: 351, startPoint y: 205, endPoint x: 289, endPoint y: 215, distance: 63.6
click at [289, 215] on input "[PERSON_NAME]蔘杏髮1000ml" at bounding box center [330, 212] width 120 height 21
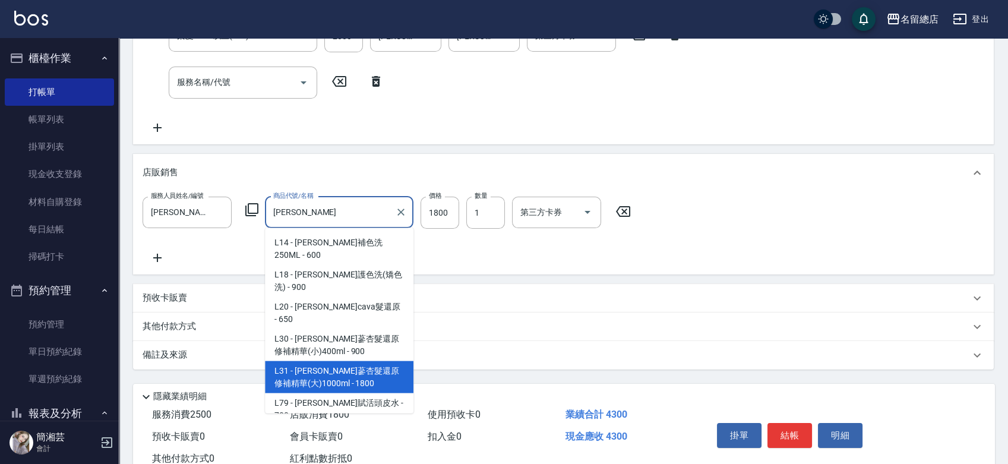
click at [340, 425] on span "L81 - [PERSON_NAME]亮髮膜1000ML - 1600" at bounding box center [339, 441] width 148 height 32
type input "[PERSON_NAME]晶亮髮膜1000ML"
type input "1600"
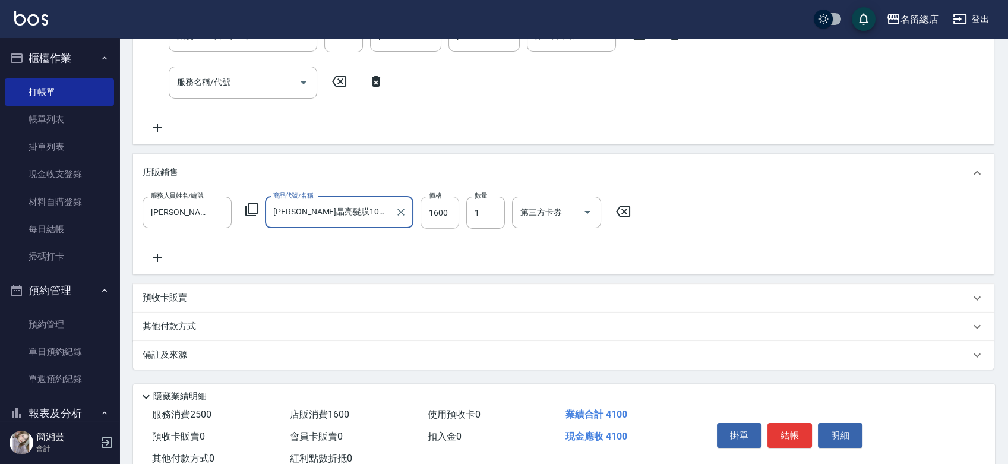
type input "[PERSON_NAME]晶亮髮膜1000ML"
click at [446, 213] on input "1600" at bounding box center [439, 213] width 39 height 32
type input "1350"
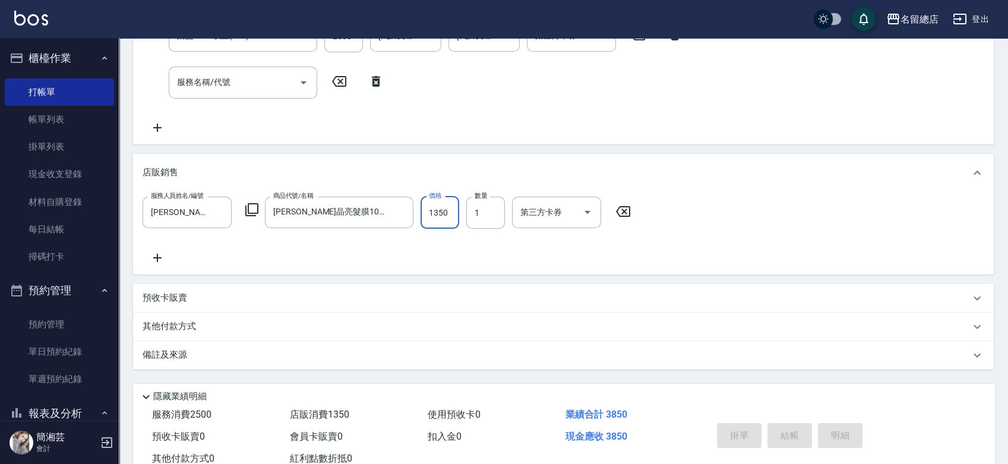
type input "[DATE] 16:50"
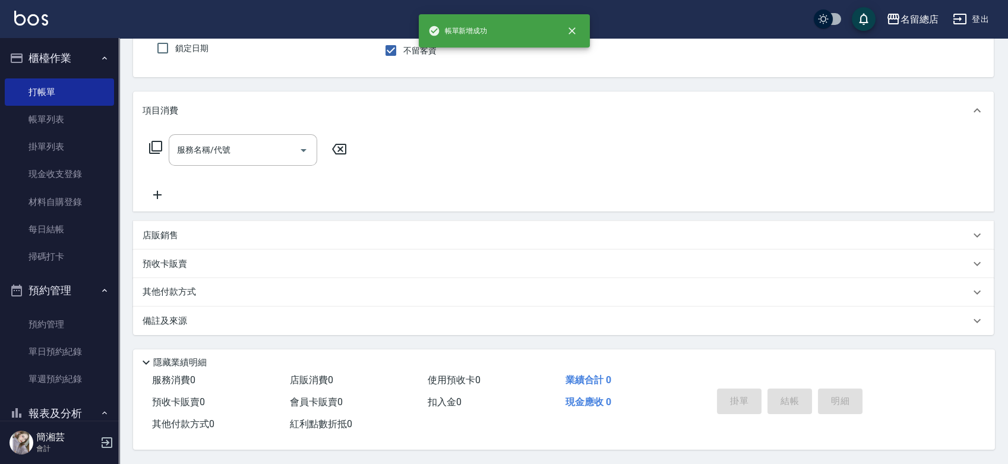
scroll to position [0, 0]
